Goal: Task Accomplishment & Management: Manage account settings

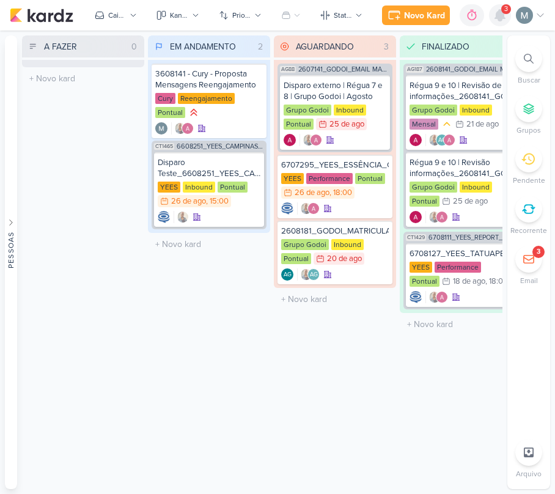
click at [494, 15] on icon at bounding box center [500, 15] width 15 height 15
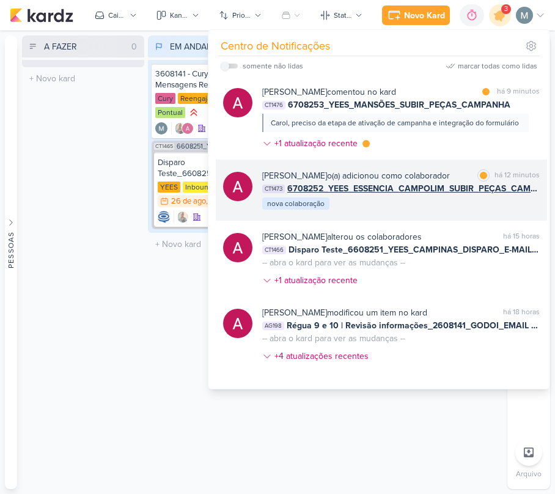
click at [392, 194] on span "6708252_YEES_ESSENCIA_CAMPOLIM_SUBIR_PEÇAS_CAMPANHA" at bounding box center [413, 188] width 252 height 13
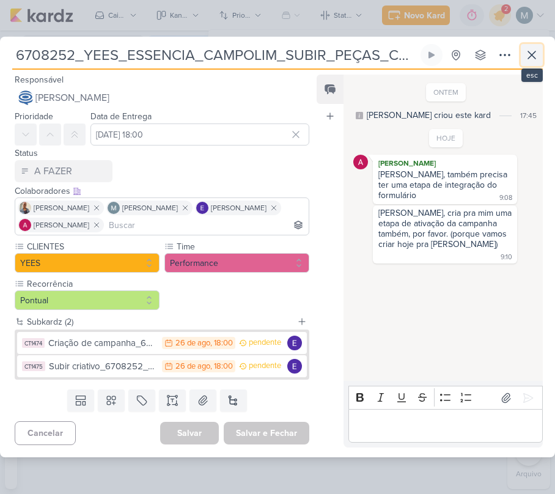
click at [525, 57] on icon at bounding box center [532, 55] width 15 height 15
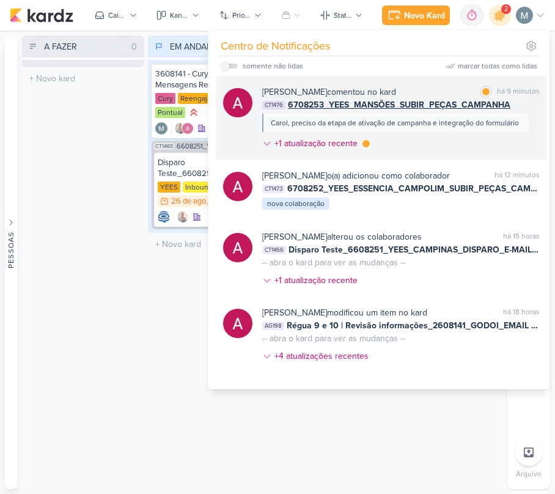
click at [423, 98] on div "[PERSON_NAME] comentou no kard marcar como lida há 9 minutos" at bounding box center [401, 92] width 278 height 13
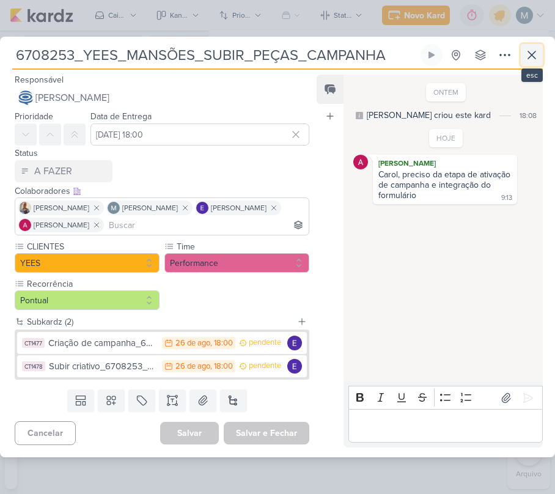
click at [528, 50] on icon at bounding box center [532, 55] width 15 height 15
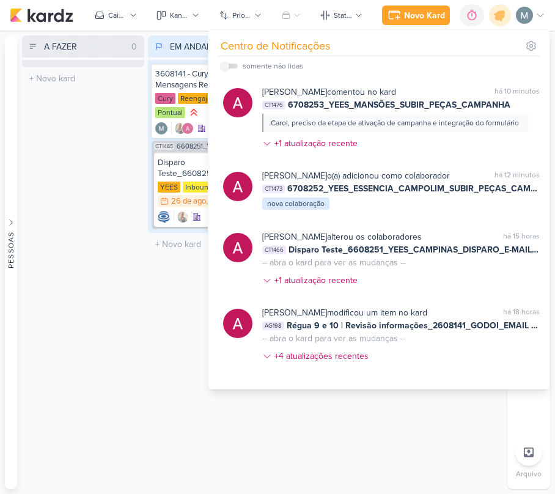
click at [81, 357] on div "A FAZER 0 Mover Para Esquerda Mover Para Direita [GEOGRAPHIC_DATA] O título do …" at bounding box center [83, 262] width 122 height 454
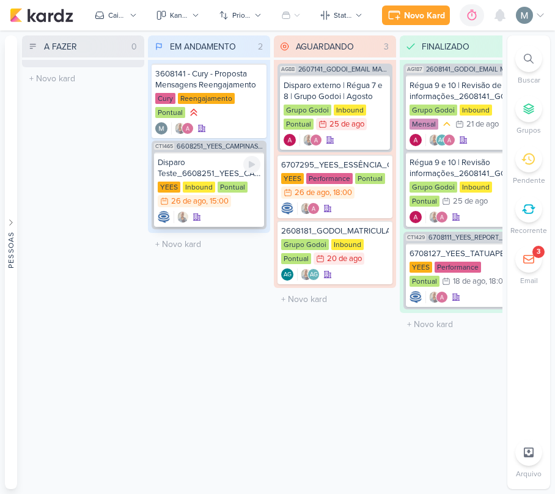
click at [236, 189] on div "Pontual" at bounding box center [233, 187] width 30 height 11
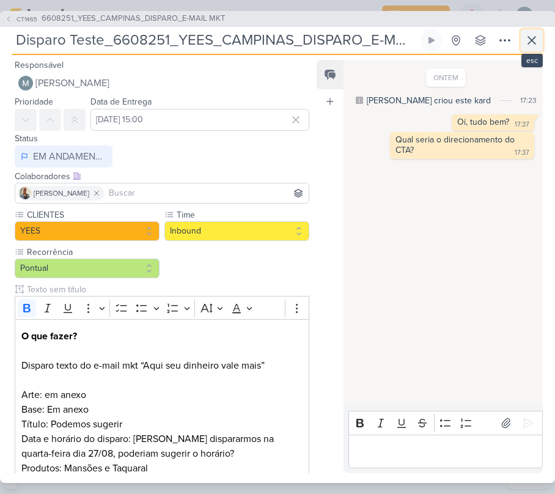
click at [536, 46] on icon at bounding box center [532, 40] width 15 height 15
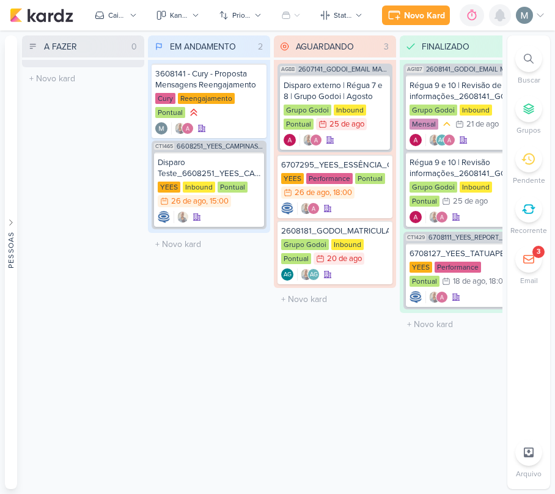
click at [503, 10] on icon at bounding box center [500, 15] width 15 height 15
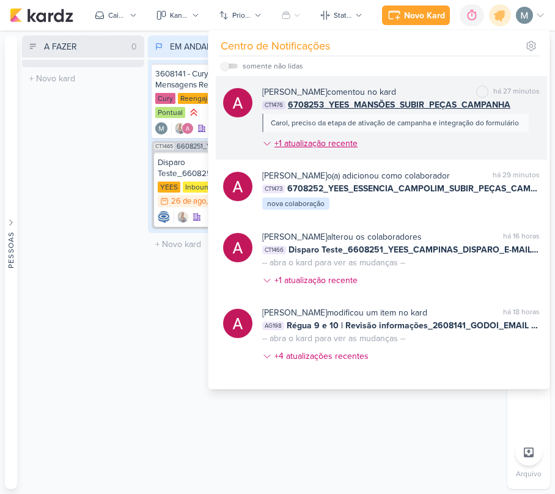
click at [296, 149] on div "+1 atualização recente" at bounding box center [317, 143] width 86 height 13
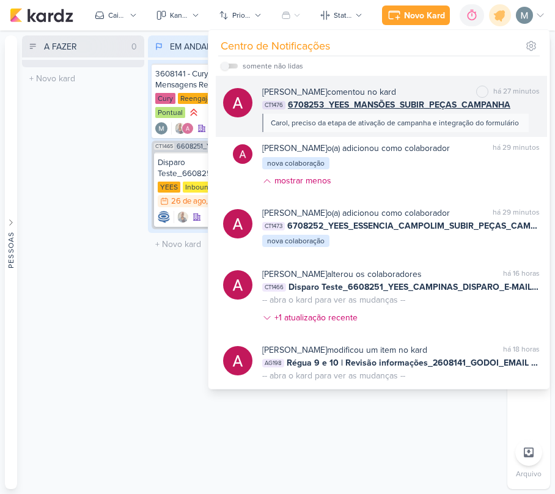
click at [368, 116] on div "Carol, preciso da etapa de ativação de campanha e integração do formulário" at bounding box center [395, 123] width 267 height 18
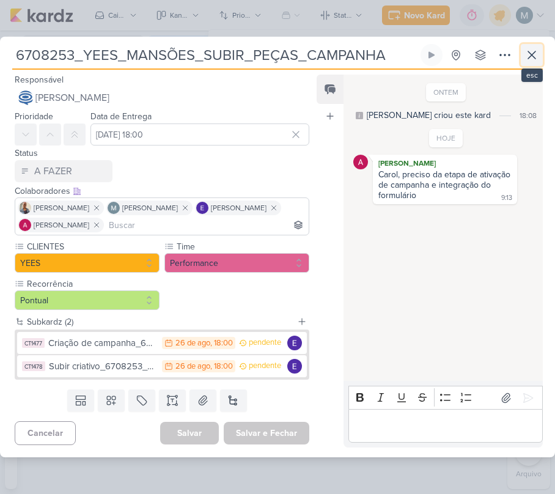
click at [531, 59] on icon at bounding box center [532, 55] width 15 height 15
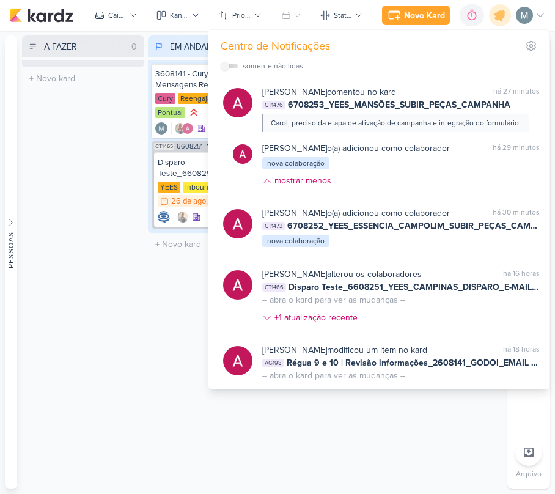
click at [145, 306] on div "A FAZER 0 Mover Para Esquerda Mover Para Direita [GEOGRAPHIC_DATA] O título do …" at bounding box center [262, 262] width 481 height 454
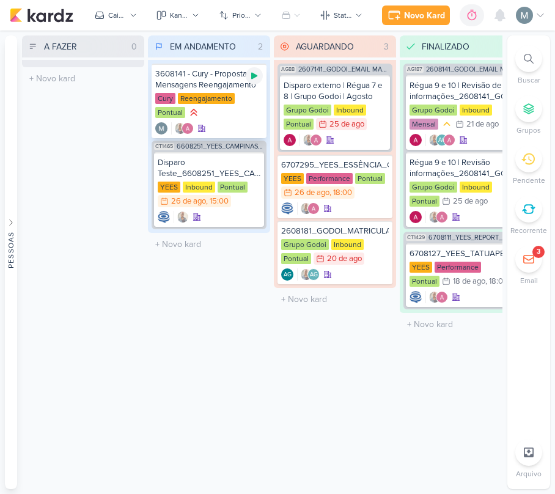
click at [252, 82] on div at bounding box center [254, 75] width 17 height 17
click at [460, 21] on icon at bounding box center [455, 15] width 12 height 12
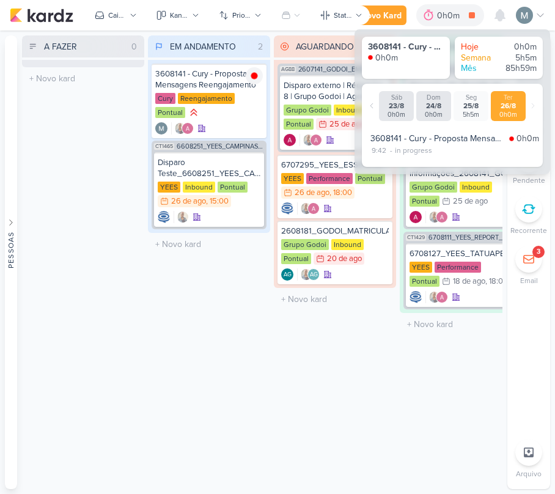
click at [375, 136] on div "3608141 - Cury - Proposta Mensagens Reengajamento" at bounding box center [437, 138] width 134 height 13
click at [377, 148] on div "9:42" at bounding box center [378, 150] width 17 height 11
select select "9"
click at [391, 165] on div ":" at bounding box center [390, 165] width 5 height 15
click at [411, 172] on div "00 01 02 03 04 05 06 07 08 09 10 11 12 13 14 15 16 17 18 19 20 21 22 23 : 00 01…" at bounding box center [405, 165] width 71 height 15
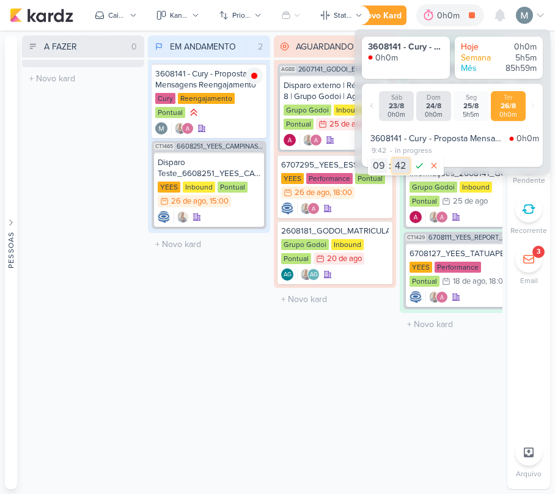
click at [407, 172] on select "00 01 02 03 04 05 06 07 08 09 10 11 12 13 14 15 16 17 18 19 20 21 22 23 24 25 2…" at bounding box center [400, 165] width 17 height 15
select select "30"
click at [392, 158] on select "00 01 02 03 04 05 06 07 08 09 10 11 12 13 14 15 16 17 18 19 20 21 22 23 24 25 2…" at bounding box center [400, 165] width 17 height 15
click at [417, 171] on icon at bounding box center [419, 165] width 15 height 15
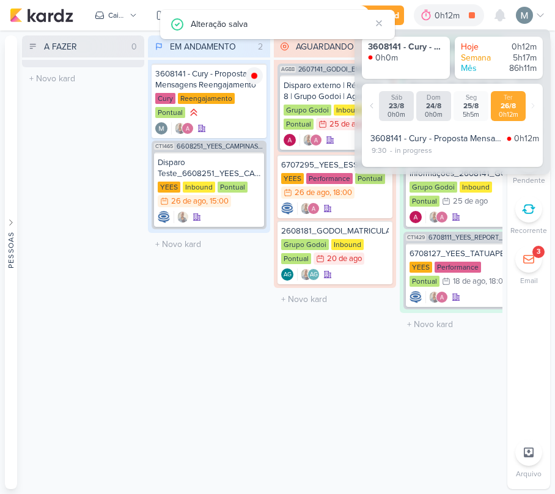
click at [309, 345] on div "AGUARDANDO 3 Mover Para Esquerda Mover Para Direita [GEOGRAPHIC_DATA] AG88 2607…" at bounding box center [335, 262] width 122 height 454
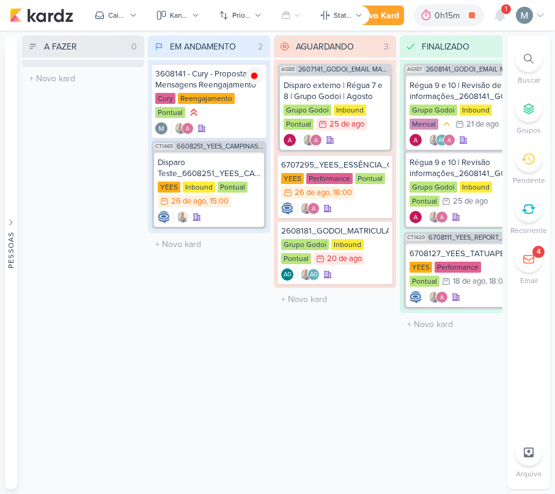
click at [501, 8] on div "1" at bounding box center [506, 9] width 10 height 10
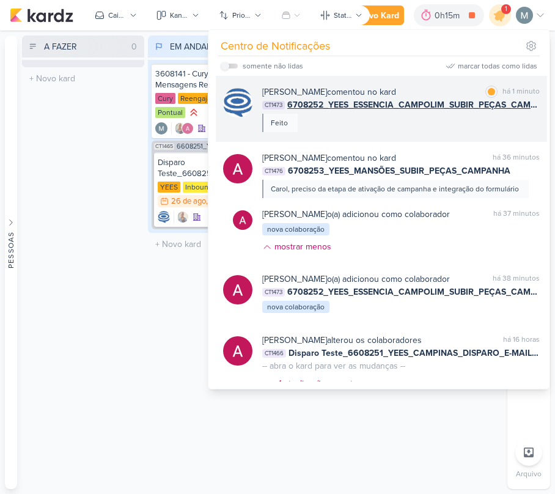
click at [443, 110] on span "6708252_YEES_ESSENCIA_CAMPOLIM_SUBIR_PEÇAS_CAMPANHA" at bounding box center [413, 104] width 252 height 13
